Goal: Task Accomplishment & Management: Manage account settings

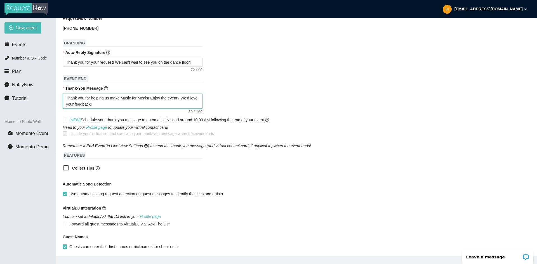
scroll to position [224, 0]
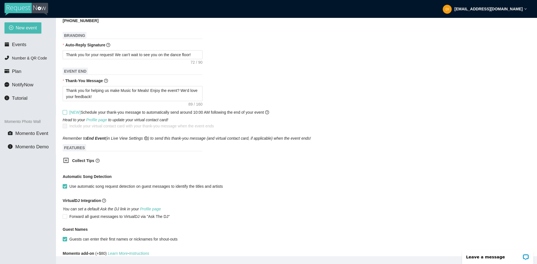
click at [67, 112] on span "[NEW] Schedule your thank-you message to automatically send around 10:00 AM fol…" at bounding box center [169, 112] width 204 height 6
click at [67, 112] on input "[NEW] Schedule your thank-you message to automatically send around 10:00 AM fol…" at bounding box center [65, 112] width 4 height 4
checkbox input "true"
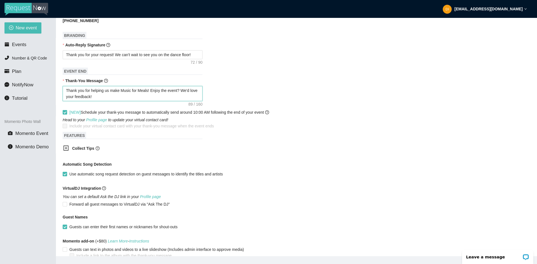
click at [118, 95] on textarea "Thank you for helping us make Music for Meals! Enjoy the event? We'd love your …" at bounding box center [133, 93] width 140 height 15
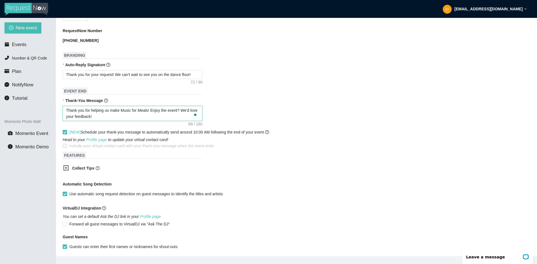
scroll to position [175, 0]
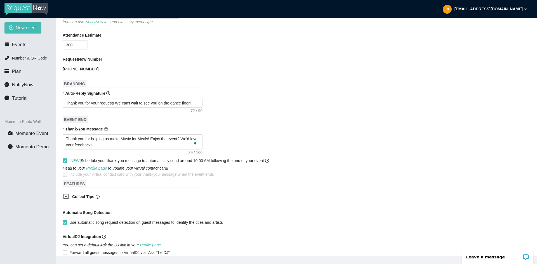
click at [105, 130] on icon "question-circle" at bounding box center [106, 129] width 4 height 4
click at [105, 135] on textarea "Thank you for helping us make Music for Meals! Enjoy the event? We'd love your …" at bounding box center [133, 142] width 140 height 15
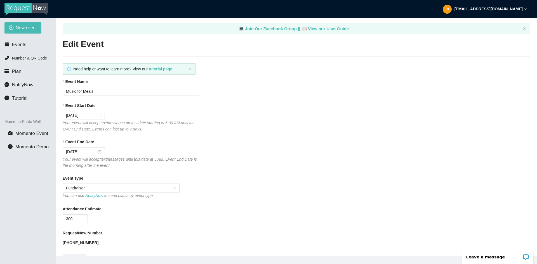
scroll to position [0, 0]
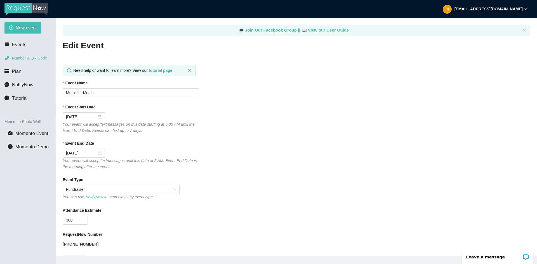
click at [33, 56] on span "Number & QR Code" at bounding box center [29, 58] width 35 height 4
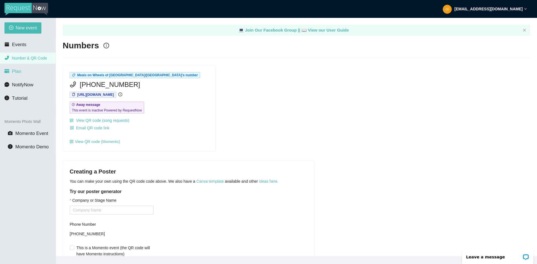
click at [14, 72] on span "Plan" at bounding box center [17, 71] width 10 height 5
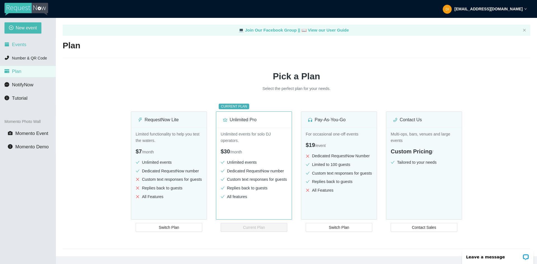
click at [30, 44] on li "Events" at bounding box center [28, 44] width 56 height 11
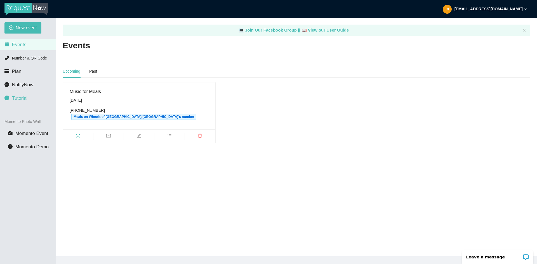
click at [13, 97] on span "Tutorial" at bounding box center [19, 98] width 15 height 5
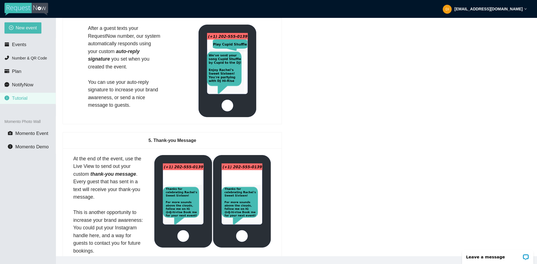
scroll to position [811, 0]
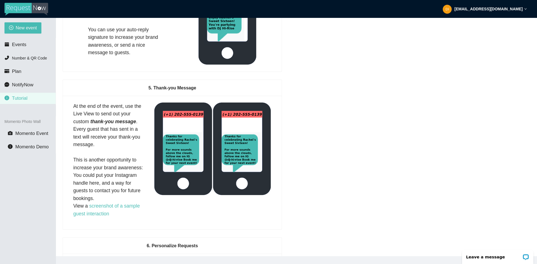
drag, startPoint x: 309, startPoint y: 208, endPoint x: 302, endPoint y: 213, distance: 8.6
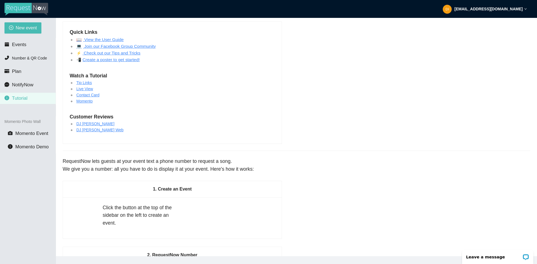
scroll to position [0, 0]
